Goal: Information Seeking & Learning: Get advice/opinions

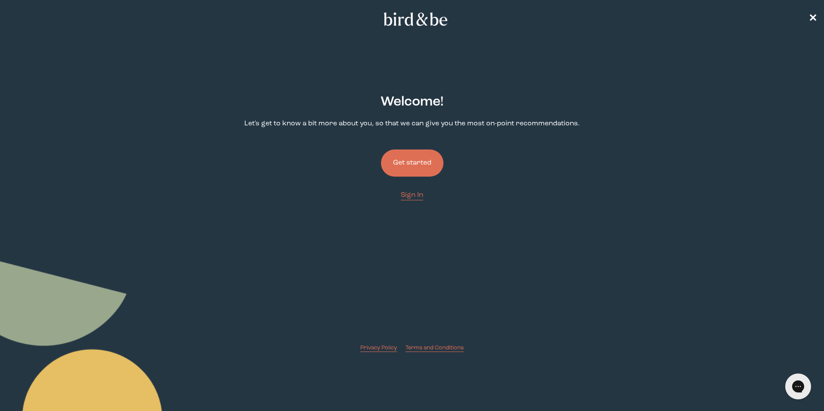
click at [411, 169] on button "Get started" at bounding box center [412, 163] width 63 height 27
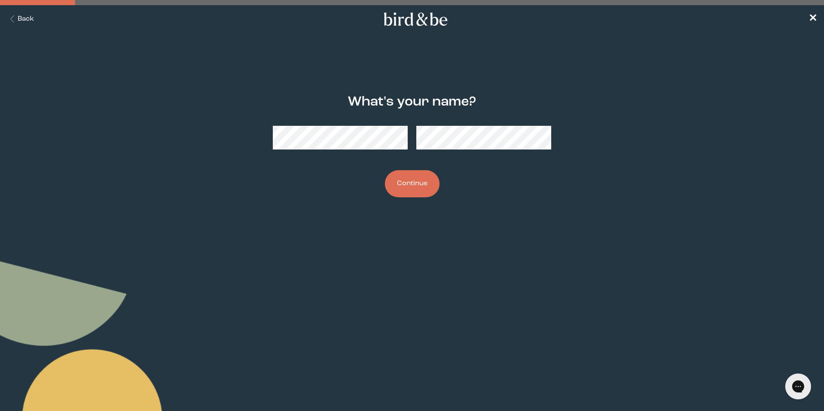
click at [385, 170] on button "Continue" at bounding box center [412, 183] width 55 height 27
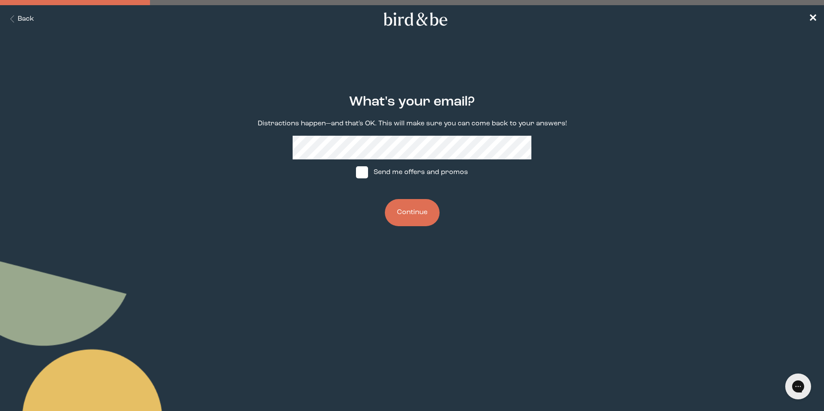
click at [427, 218] on button "Continue" at bounding box center [412, 212] width 55 height 27
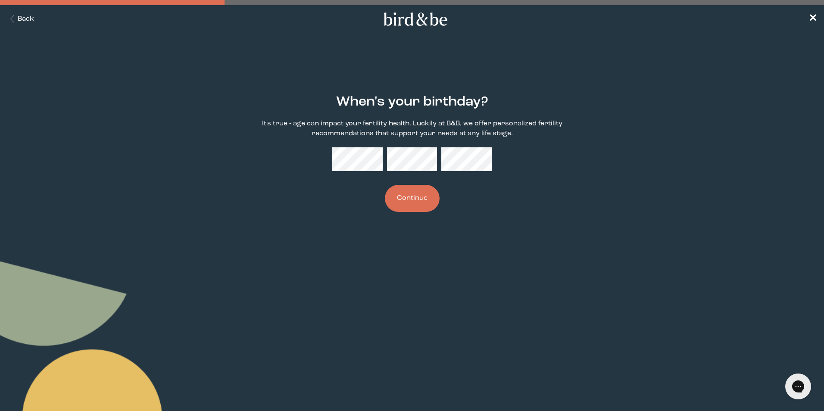
click at [420, 200] on button "Continue" at bounding box center [412, 198] width 55 height 27
click at [385, 185] on button "Continue" at bounding box center [412, 198] width 55 height 27
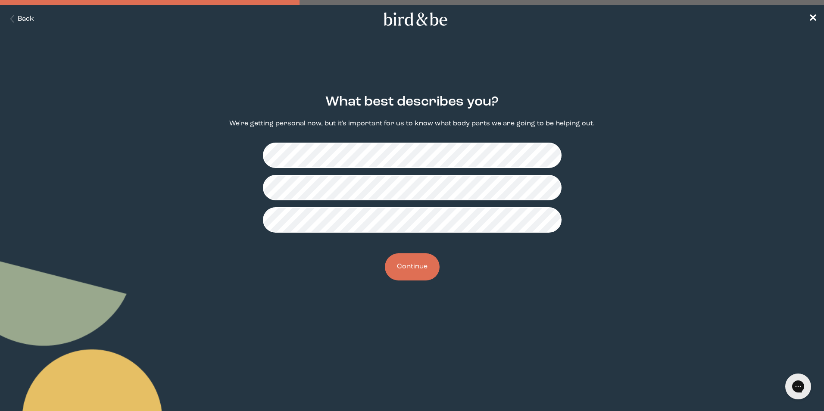
click at [418, 268] on button "Continue" at bounding box center [412, 266] width 55 height 27
click at [419, 265] on button "Continue" at bounding box center [412, 266] width 55 height 27
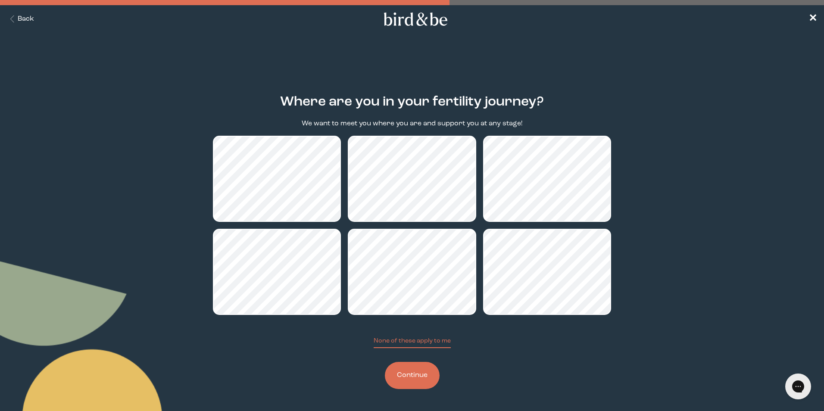
click at [415, 372] on button "Continue" at bounding box center [412, 375] width 55 height 27
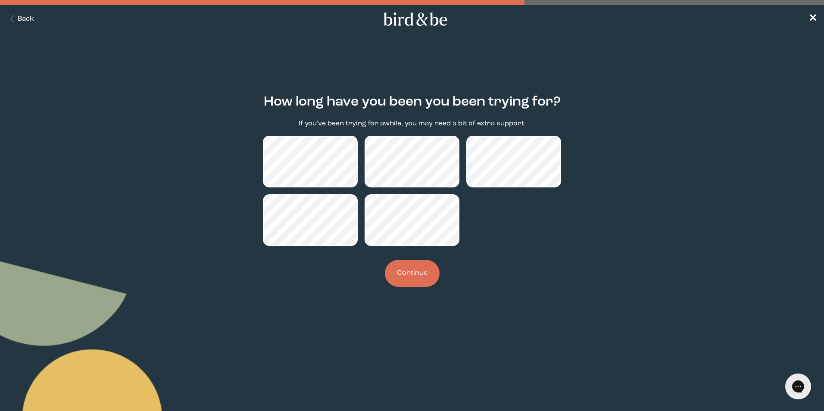
click at [406, 271] on button "Continue" at bounding box center [412, 273] width 55 height 27
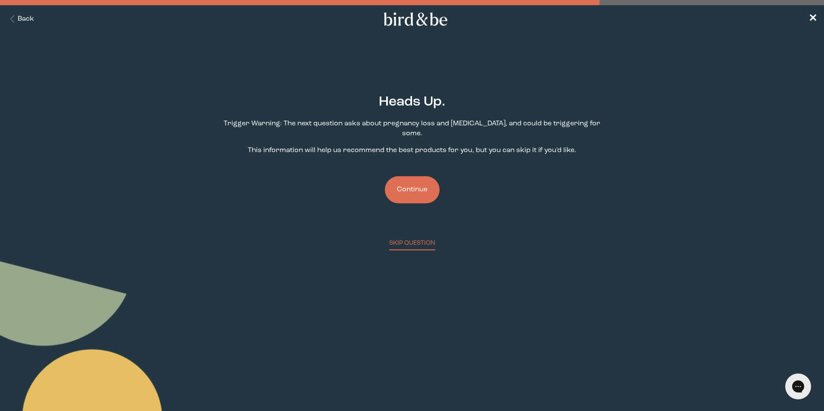
click at [401, 179] on button "Continue" at bounding box center [412, 189] width 55 height 27
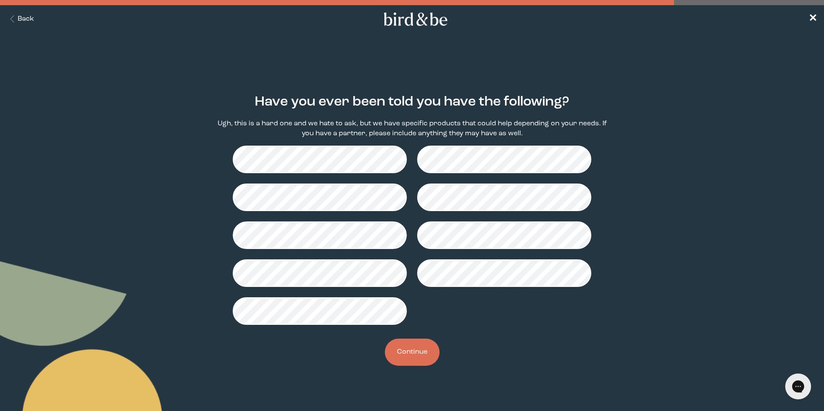
click at [420, 354] on button "Continue" at bounding box center [412, 352] width 55 height 27
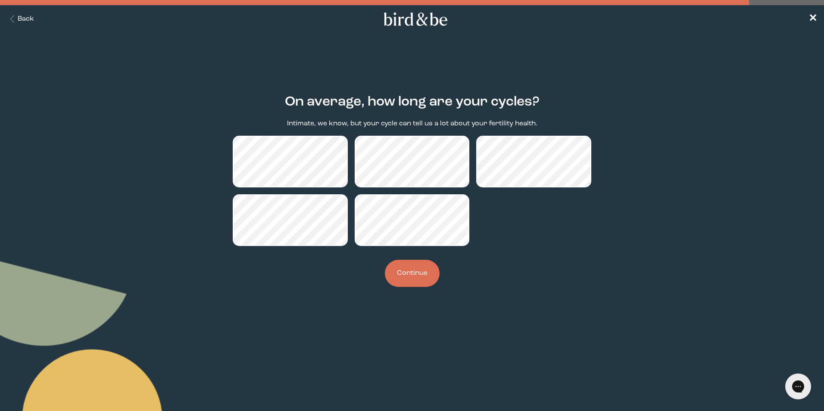
click at [409, 283] on button "Continue" at bounding box center [412, 273] width 55 height 27
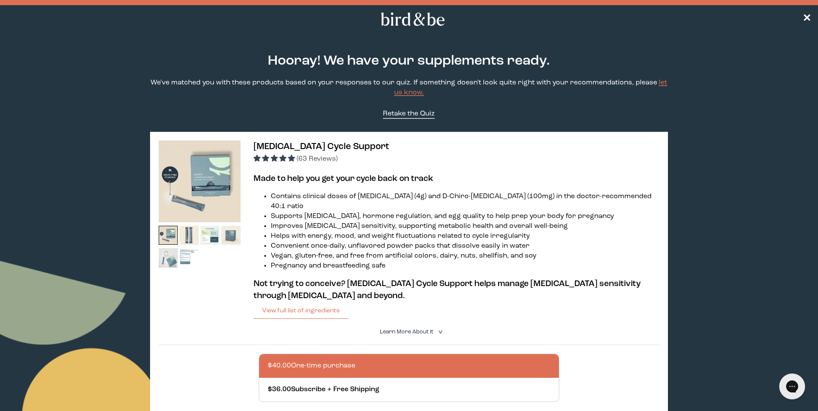
click at [403, 118] on link "Retake the Quiz" at bounding box center [409, 114] width 52 height 10
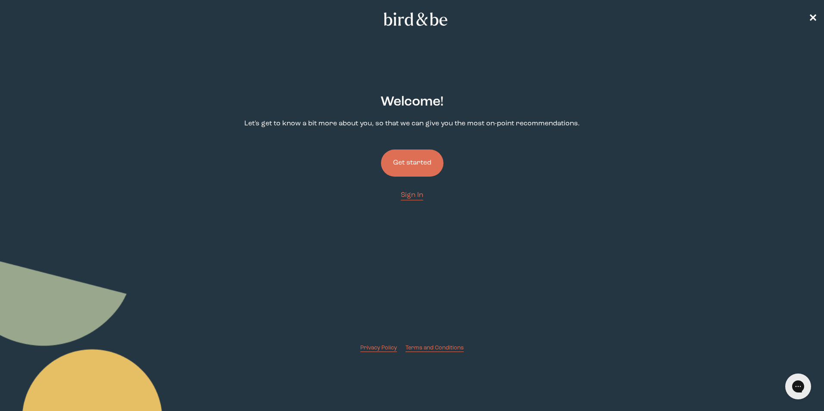
click at [403, 161] on button "Get started" at bounding box center [412, 163] width 63 height 27
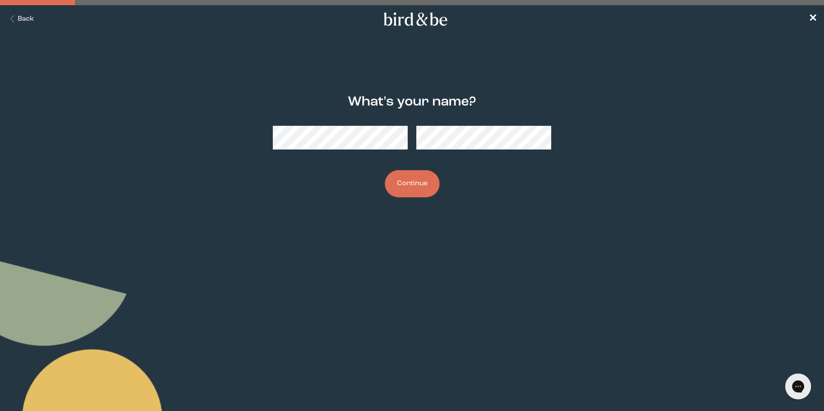
click at [407, 188] on button "Continue" at bounding box center [412, 183] width 55 height 27
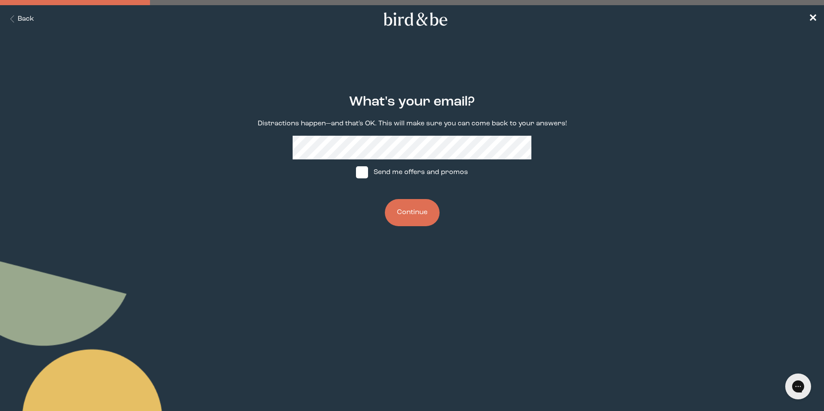
click at [413, 213] on button "Continue" at bounding box center [412, 212] width 55 height 27
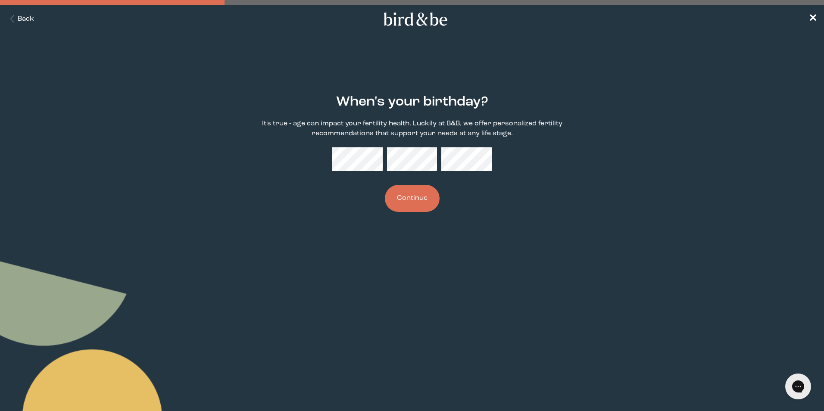
click at [419, 192] on button "Continue" at bounding box center [412, 198] width 55 height 27
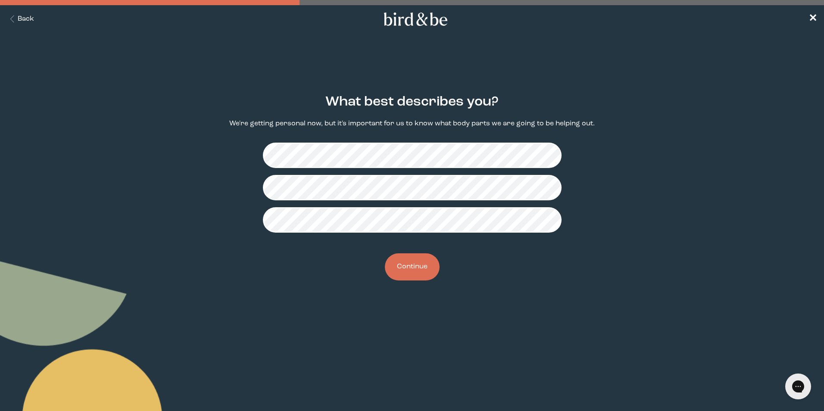
click at [423, 266] on button "Continue" at bounding box center [412, 266] width 55 height 27
click at [422, 267] on button "Continue" at bounding box center [412, 266] width 55 height 27
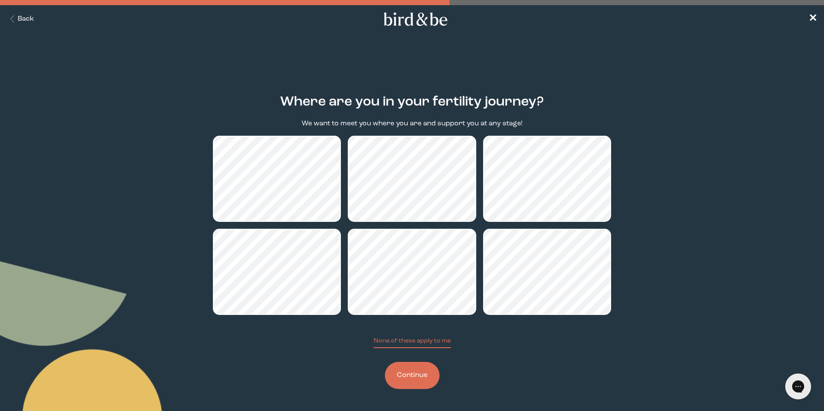
click at [407, 376] on button "Continue" at bounding box center [412, 375] width 55 height 27
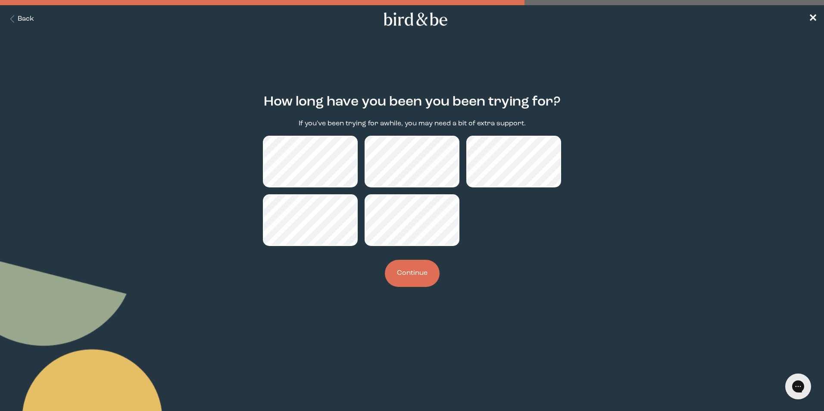
click at [402, 268] on button "Continue" at bounding box center [412, 273] width 55 height 27
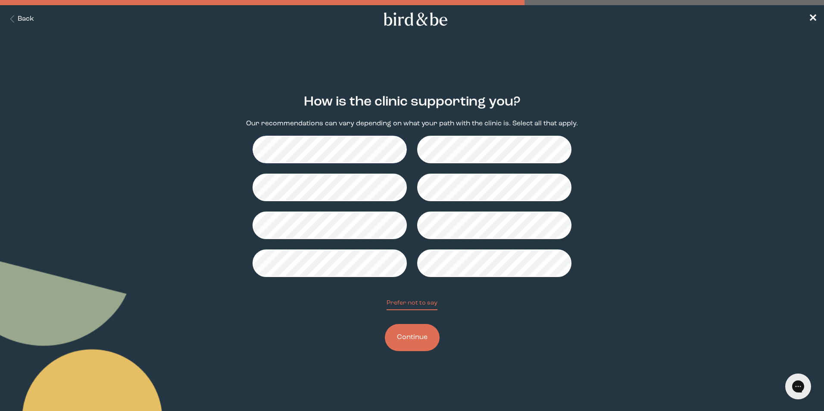
click at [419, 339] on button "Continue" at bounding box center [412, 337] width 55 height 27
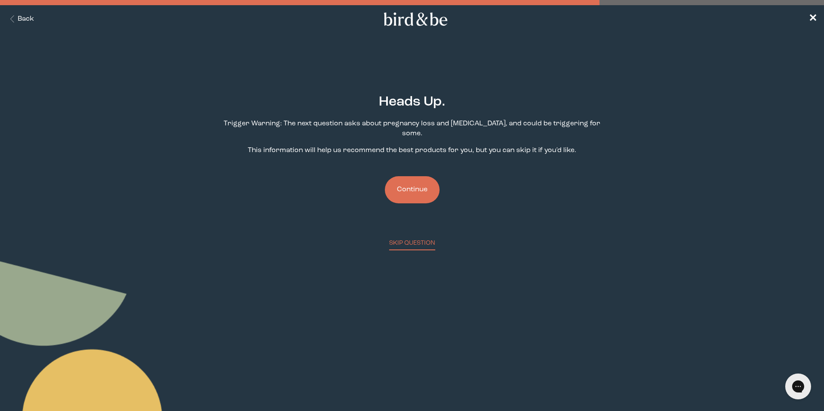
click at [419, 179] on button "Continue" at bounding box center [412, 189] width 55 height 27
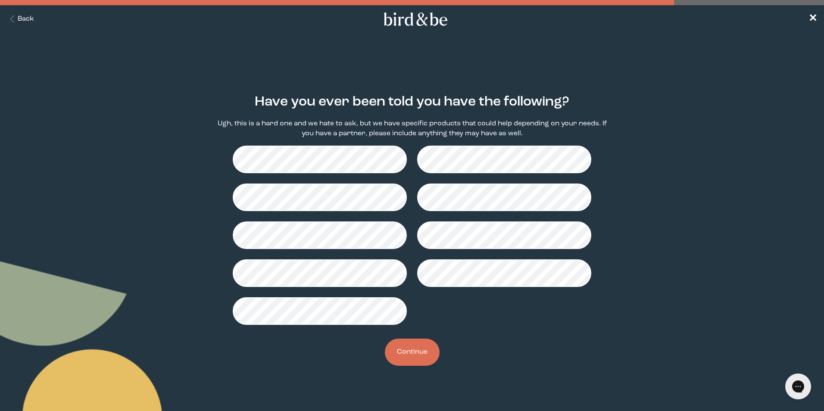
click at [425, 348] on button "Continue" at bounding box center [412, 352] width 55 height 27
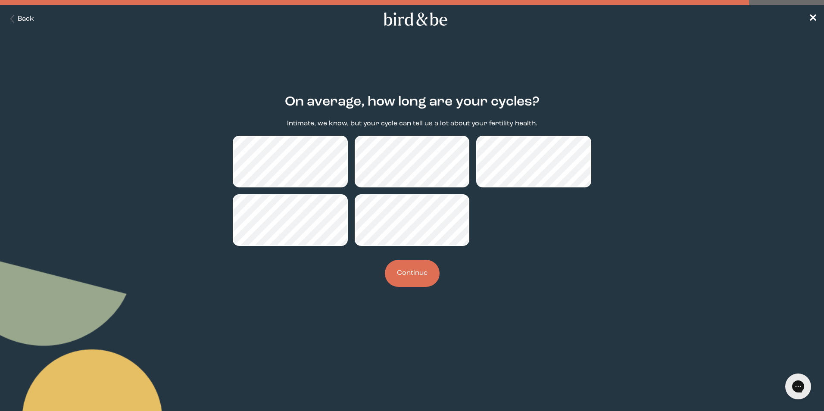
click at [419, 275] on button "Continue" at bounding box center [412, 273] width 55 height 27
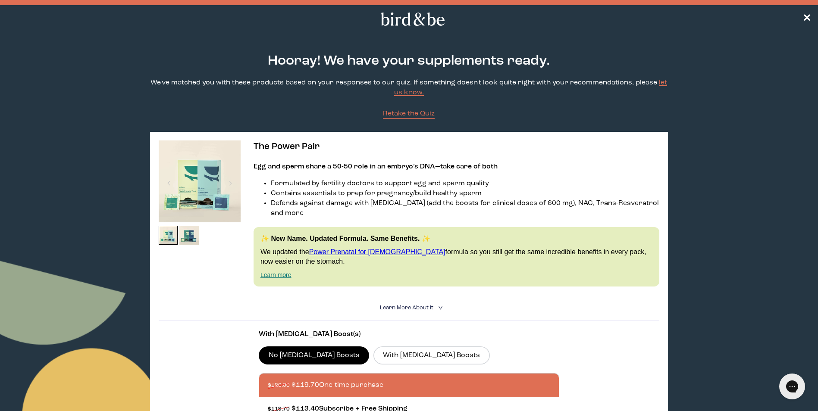
click at [208, 206] on img at bounding box center [200, 182] width 82 height 82
click at [402, 305] on span "Learn More About it" at bounding box center [406, 308] width 53 height 6
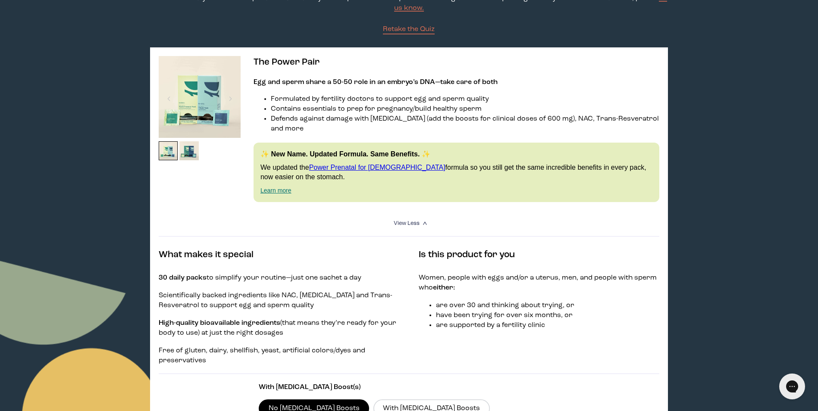
scroll to position [86, 0]
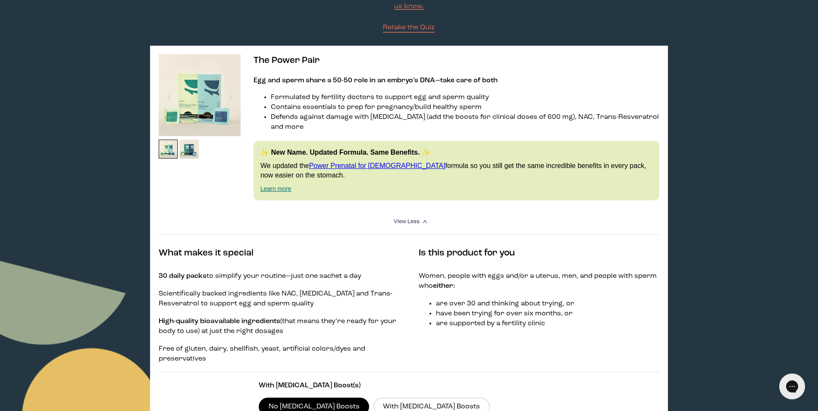
click at [193, 94] on img at bounding box center [200, 95] width 82 height 82
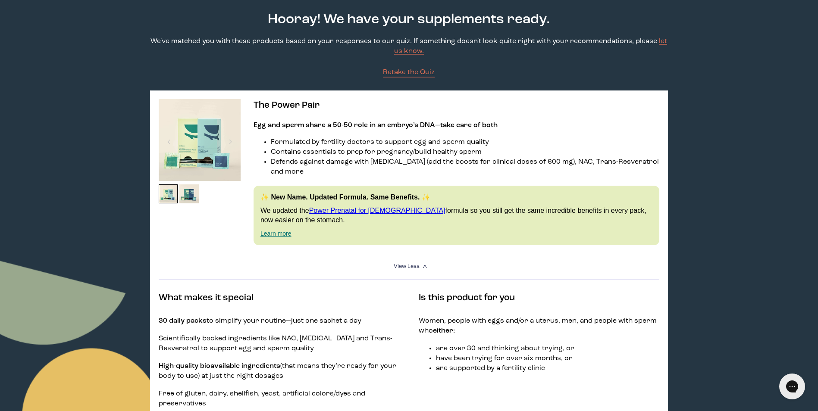
scroll to position [0, 0]
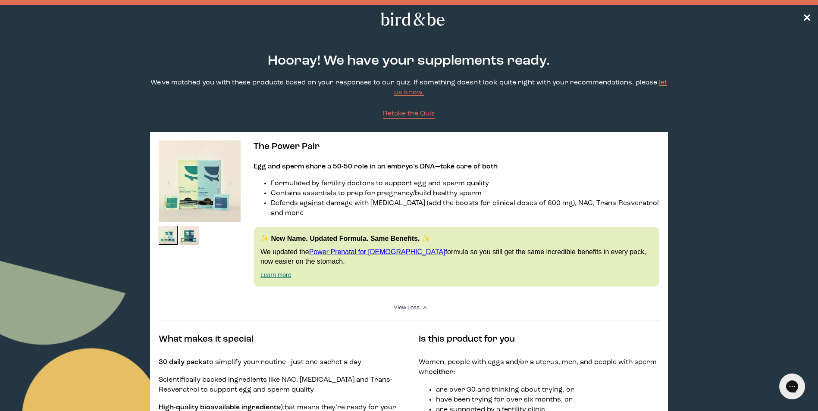
click at [425, 20] on icon at bounding box center [413, 19] width 68 height 13
